Goal: Transaction & Acquisition: Subscribe to service/newsletter

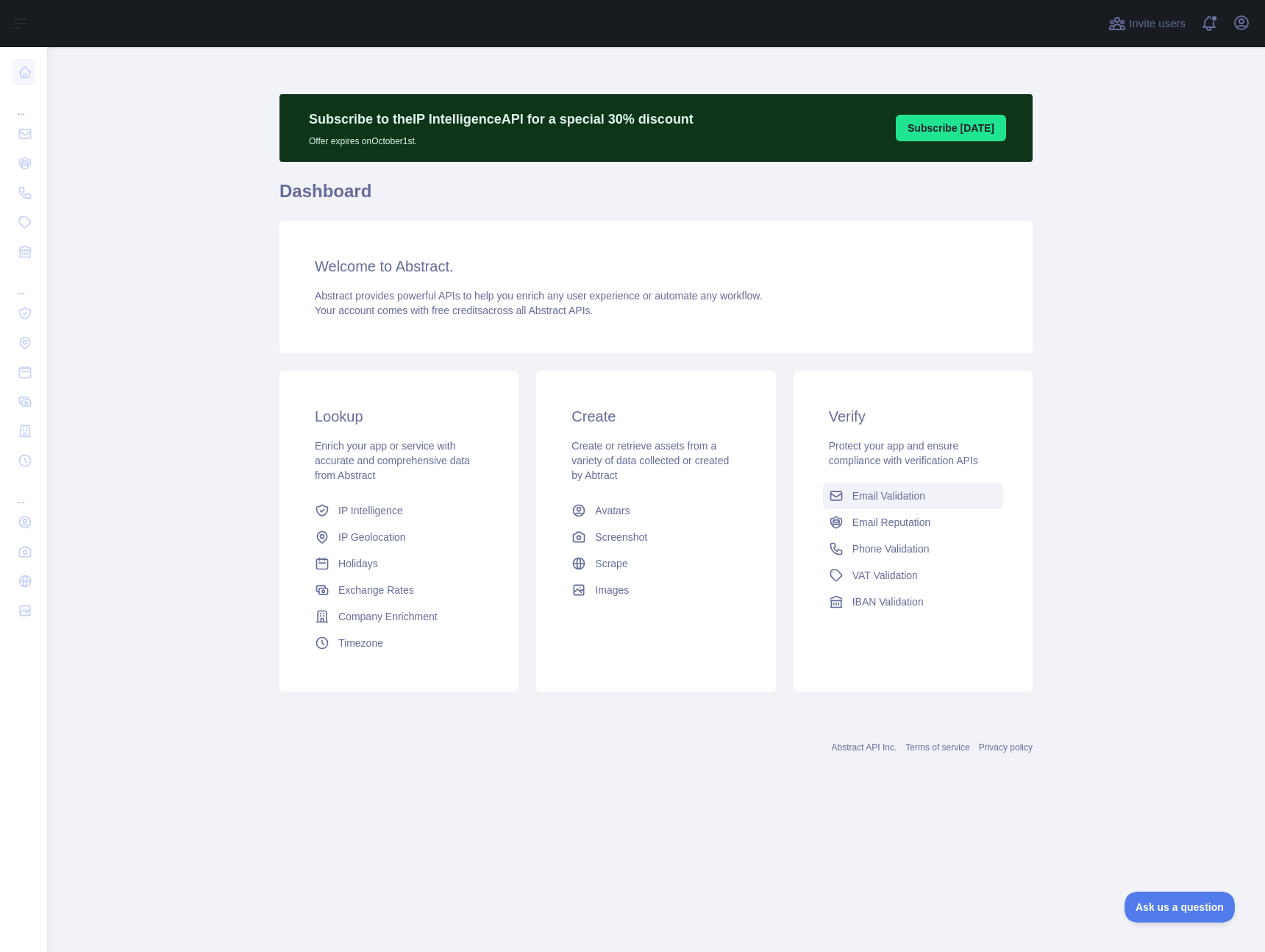
click at [912, 495] on span "Email Validation" at bounding box center [889, 496] width 73 height 15
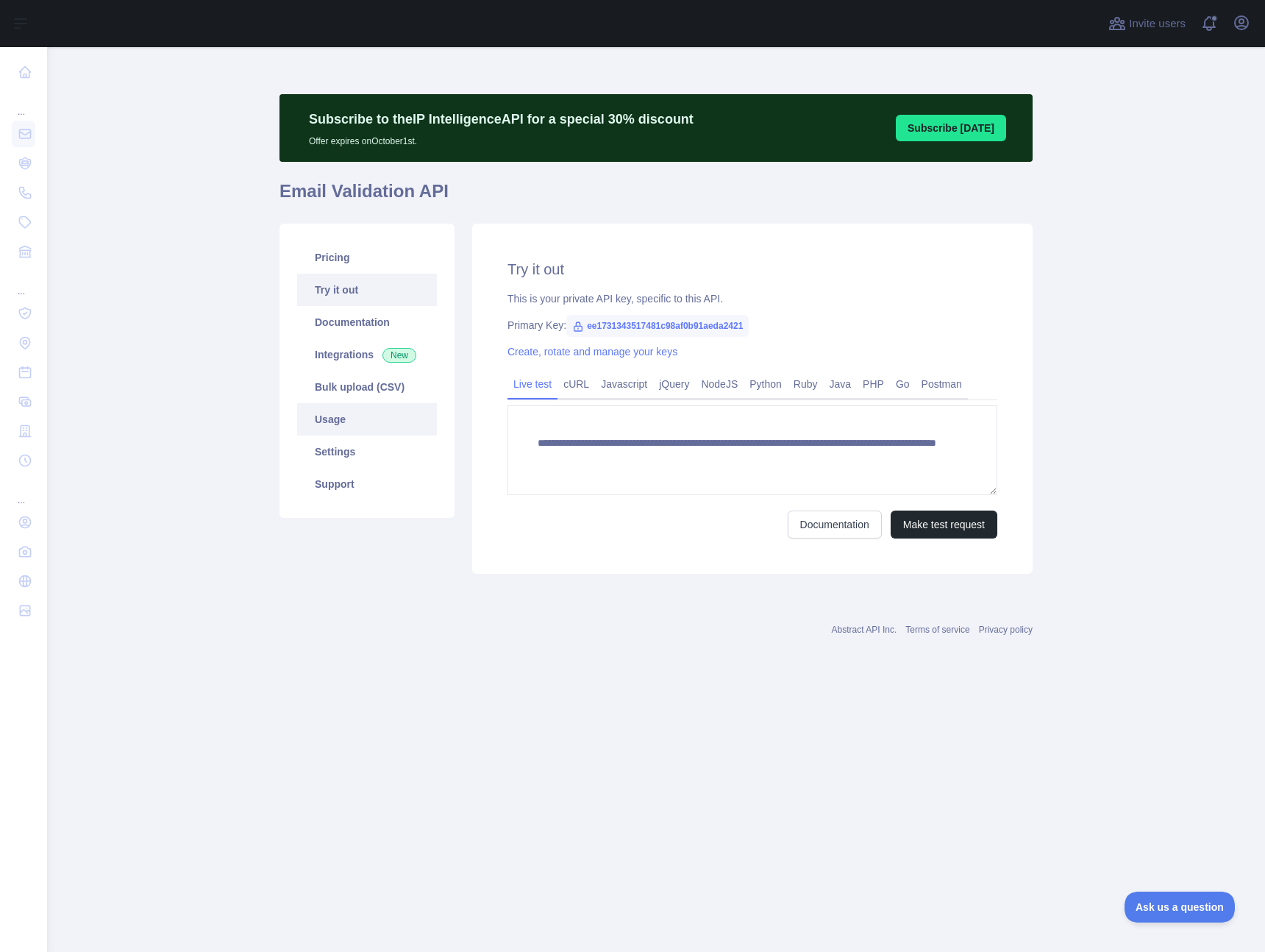
click at [333, 417] on link "Usage" at bounding box center [367, 419] width 140 height 33
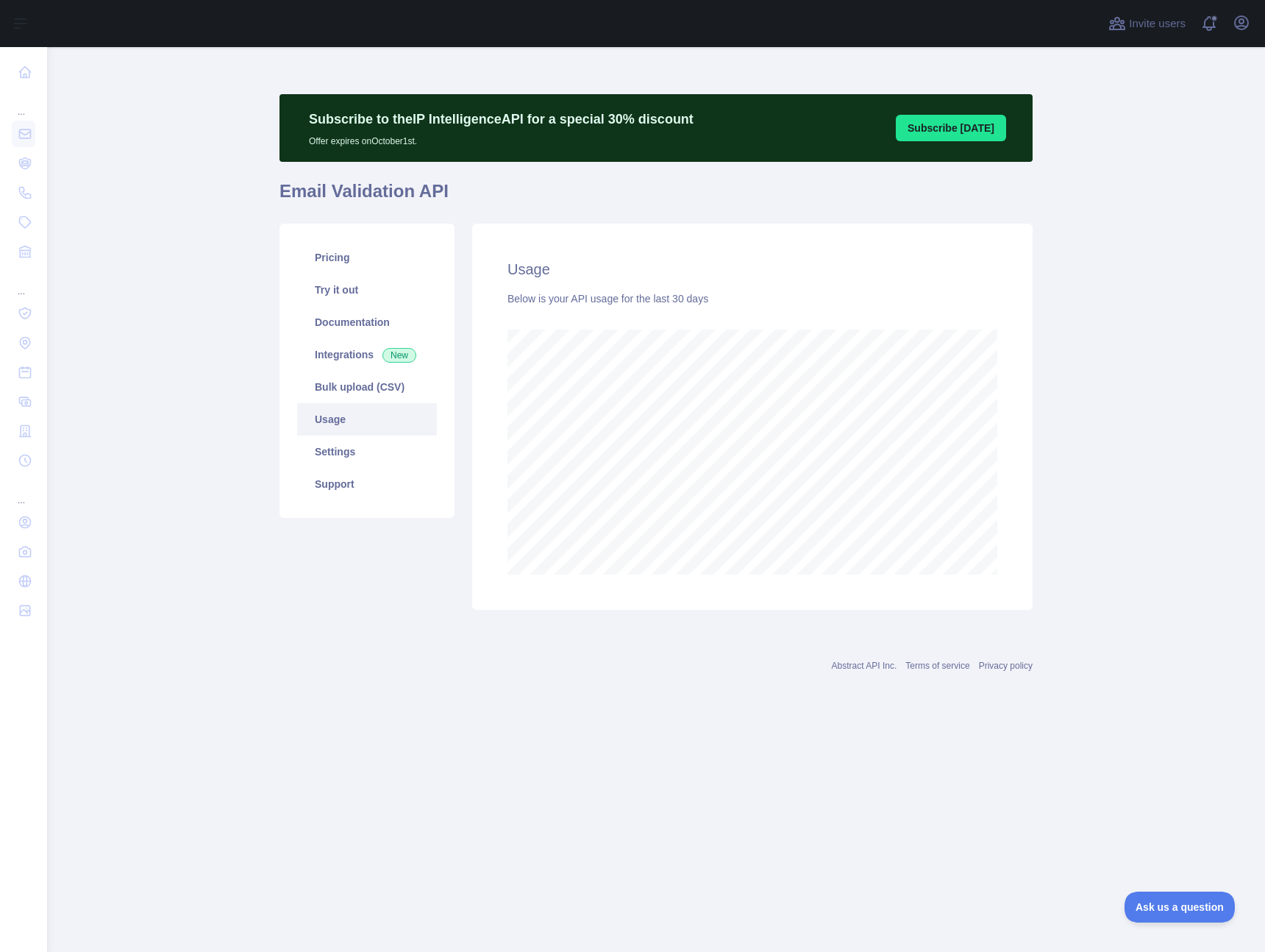
scroll to position [905, 1219]
drag, startPoint x: 694, startPoint y: 624, endPoint x: 708, endPoint y: 615, distance: 16.6
click at [695, 624] on div "Subscribe to the IP Intelligence API for a special 30 % discount Offer expires …" at bounding box center [656, 356] width 753 height 548
click at [348, 258] on link "Pricing" at bounding box center [367, 257] width 140 height 33
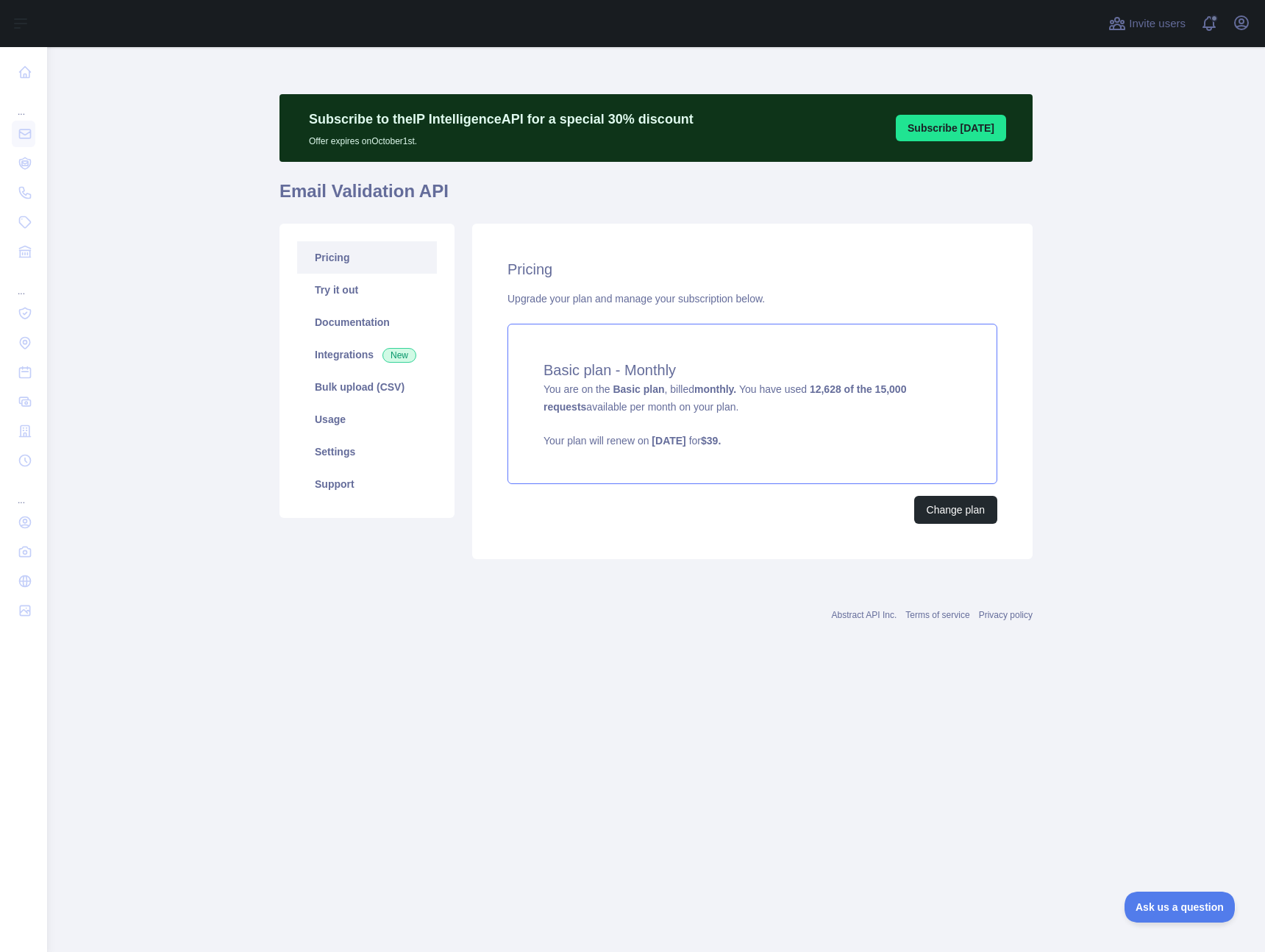
click at [717, 389] on strong "monthly." at bounding box center [715, 389] width 41 height 12
